Goal: Learn about a topic: Learn about a topic

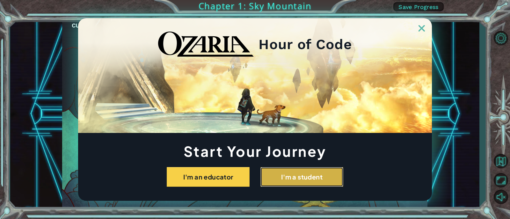
click at [292, 173] on button "I'm a student" at bounding box center [301, 177] width 83 height 20
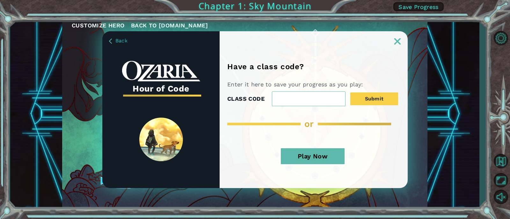
click at [398, 44] on img at bounding box center [397, 41] width 6 height 6
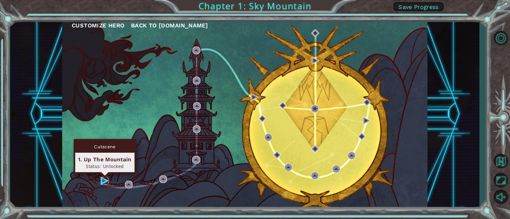
click at [102, 179] on img at bounding box center [105, 181] width 8 height 8
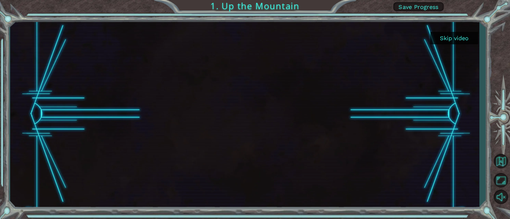
click at [454, 37] on button "Skip video" at bounding box center [454, 38] width 48 height 12
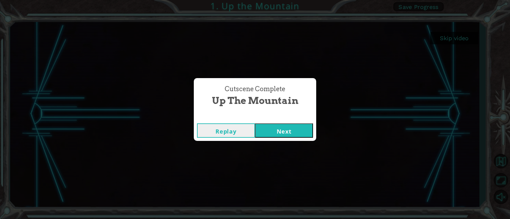
drag, startPoint x: 282, startPoint y: 127, endPoint x: 289, endPoint y: 139, distance: 13.1
click at [289, 139] on div "Replay Next" at bounding box center [255, 130] width 122 height 21
click at [282, 117] on div "Cutscene Complete" at bounding box center [255, 117] width 122 height 6
click at [286, 131] on button "Next" at bounding box center [284, 130] width 58 height 14
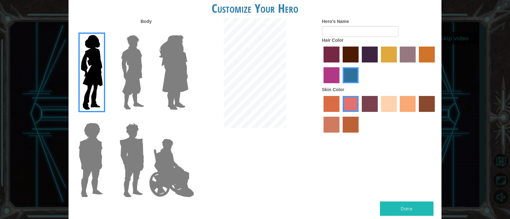
click at [144, 75] on img at bounding box center [132, 73] width 28 height 80
click at [147, 31] on input "Hero Lars" at bounding box center [147, 31] width 0 height 0
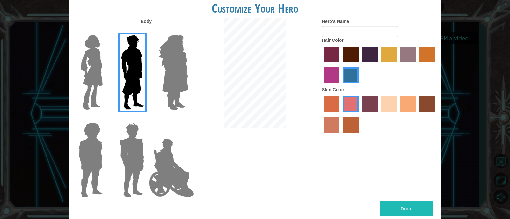
click at [153, 138] on img at bounding box center [172, 168] width 50 height 64
click at [188, 119] on input "Hero Jamie" at bounding box center [188, 119] width 0 height 0
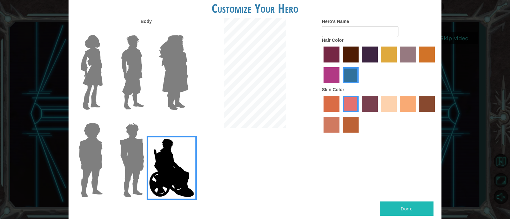
click at [144, 155] on img at bounding box center [132, 160] width 30 height 80
click at [147, 119] on input "Hero Garnet" at bounding box center [147, 119] width 0 height 0
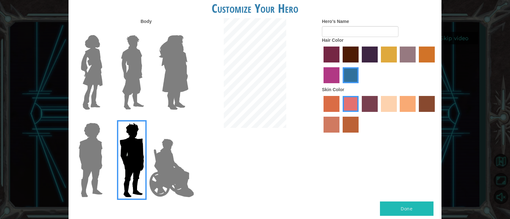
click at [126, 72] on img at bounding box center [132, 73] width 28 height 80
click at [147, 31] on input "Hero Lars" at bounding box center [147, 31] width 0 height 0
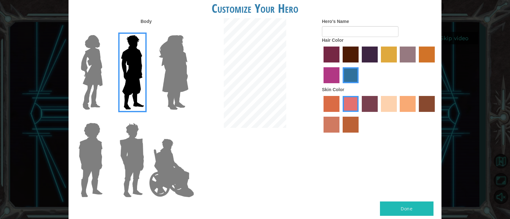
click at [386, 100] on label "sandy beach skin color" at bounding box center [389, 104] width 16 height 16
click at [379, 114] on input "sandy beach skin color" at bounding box center [379, 114] width 0 height 0
click at [380, 52] on div at bounding box center [379, 65] width 115 height 41
click at [381, 52] on label "tulip tree hair color" at bounding box center [389, 55] width 16 height 16
click at [379, 65] on input "tulip tree hair color" at bounding box center [379, 65] width 0 height 0
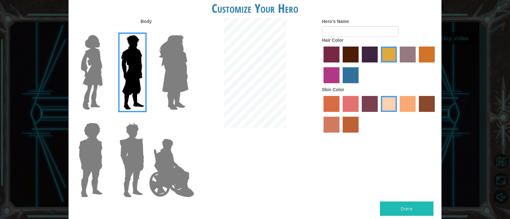
click at [393, 208] on button "Done" at bounding box center [407, 208] width 54 height 14
type input "st"
